Goal: Task Accomplishment & Management: Complete application form

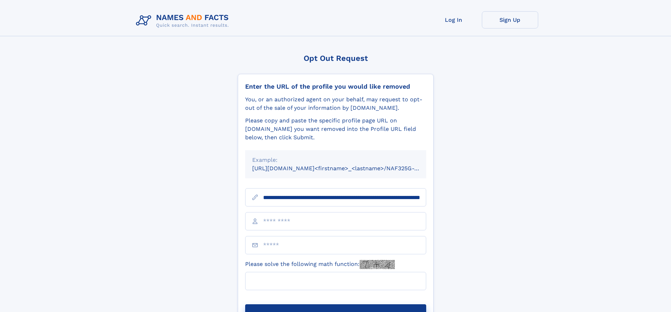
scroll to position [0, 75]
type input "**********"
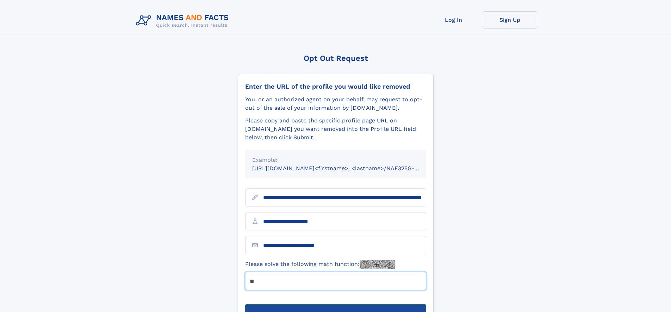
type input "**"
click at [335, 305] on button "Submit Opt Out Request" at bounding box center [335, 316] width 181 height 23
